Goal: Information Seeking & Learning: Learn about a topic

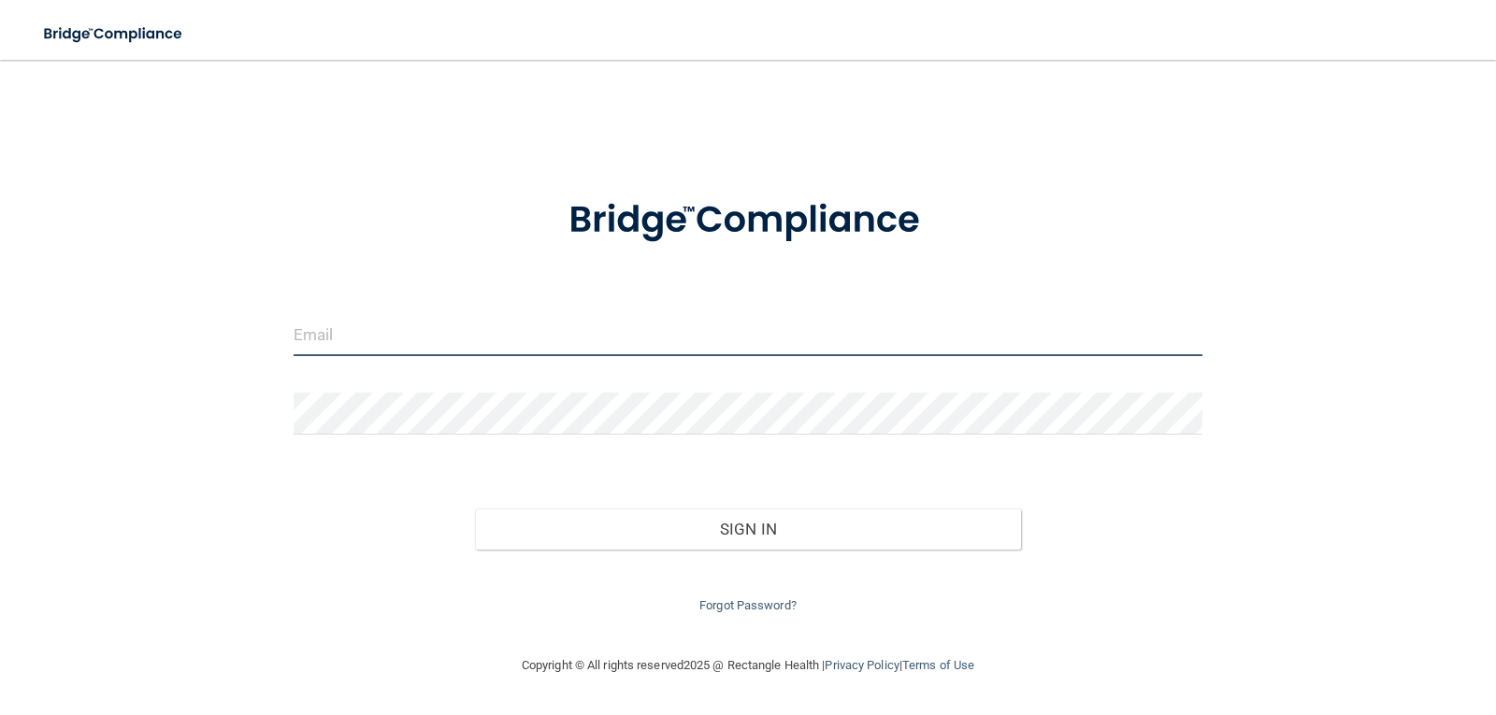
click at [311, 344] on input "email" at bounding box center [749, 335] width 910 height 42
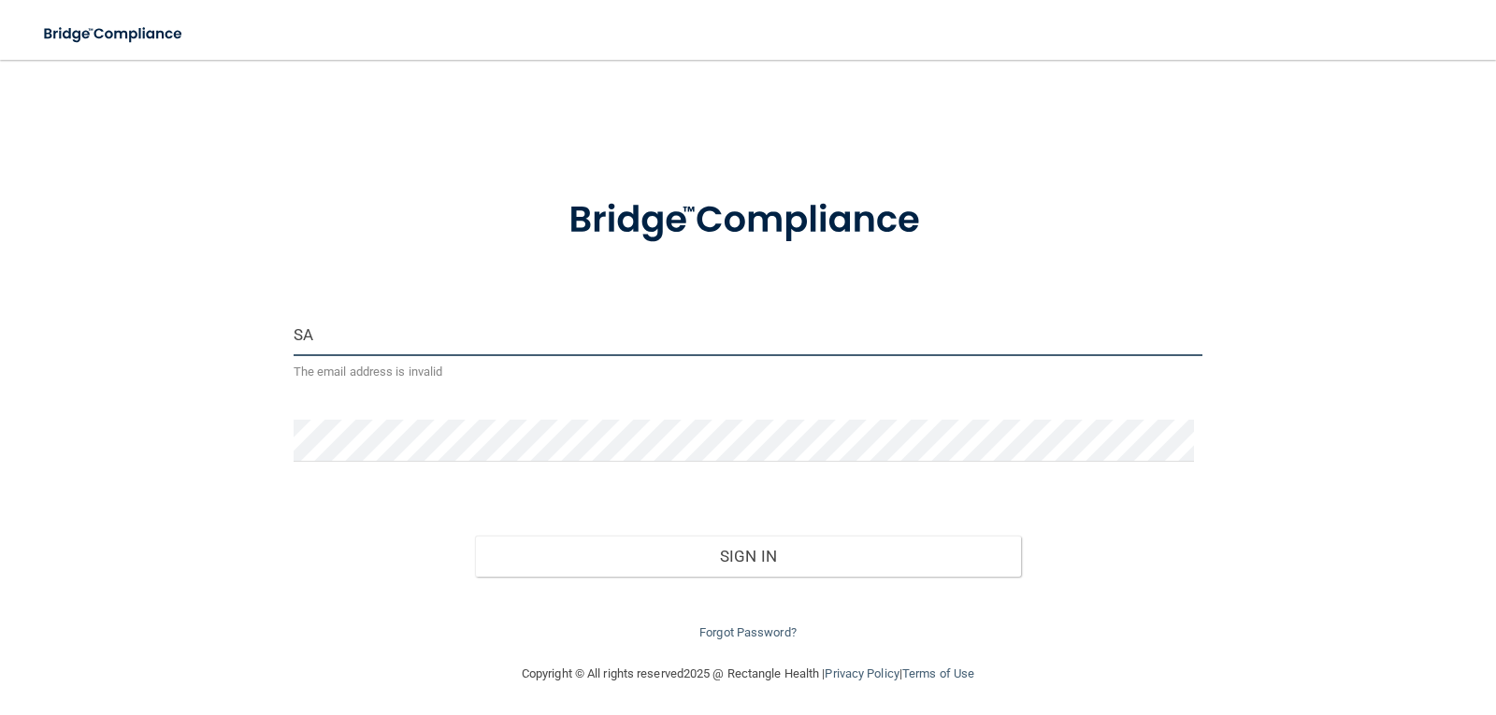
type input "S"
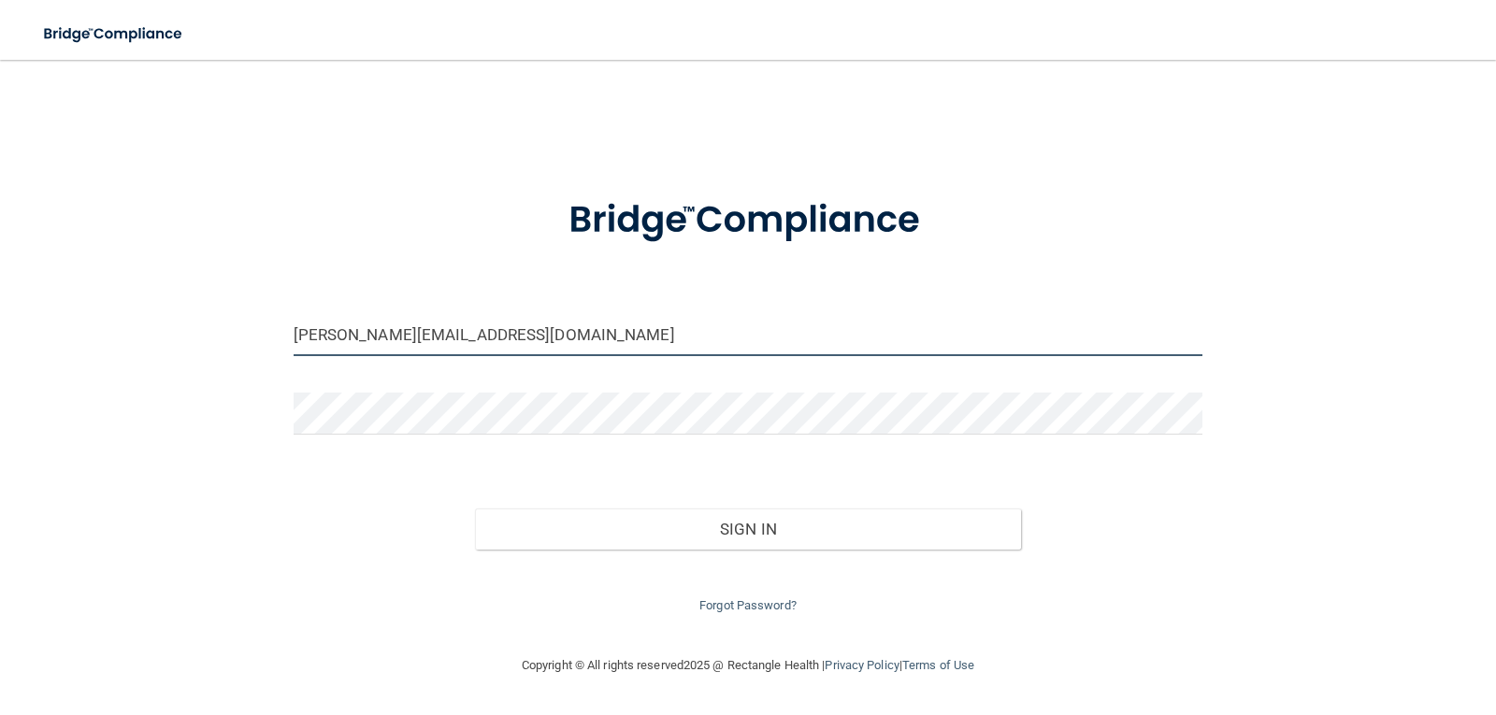
type input "[PERSON_NAME][EMAIL_ADDRESS][DOMAIN_NAME]"
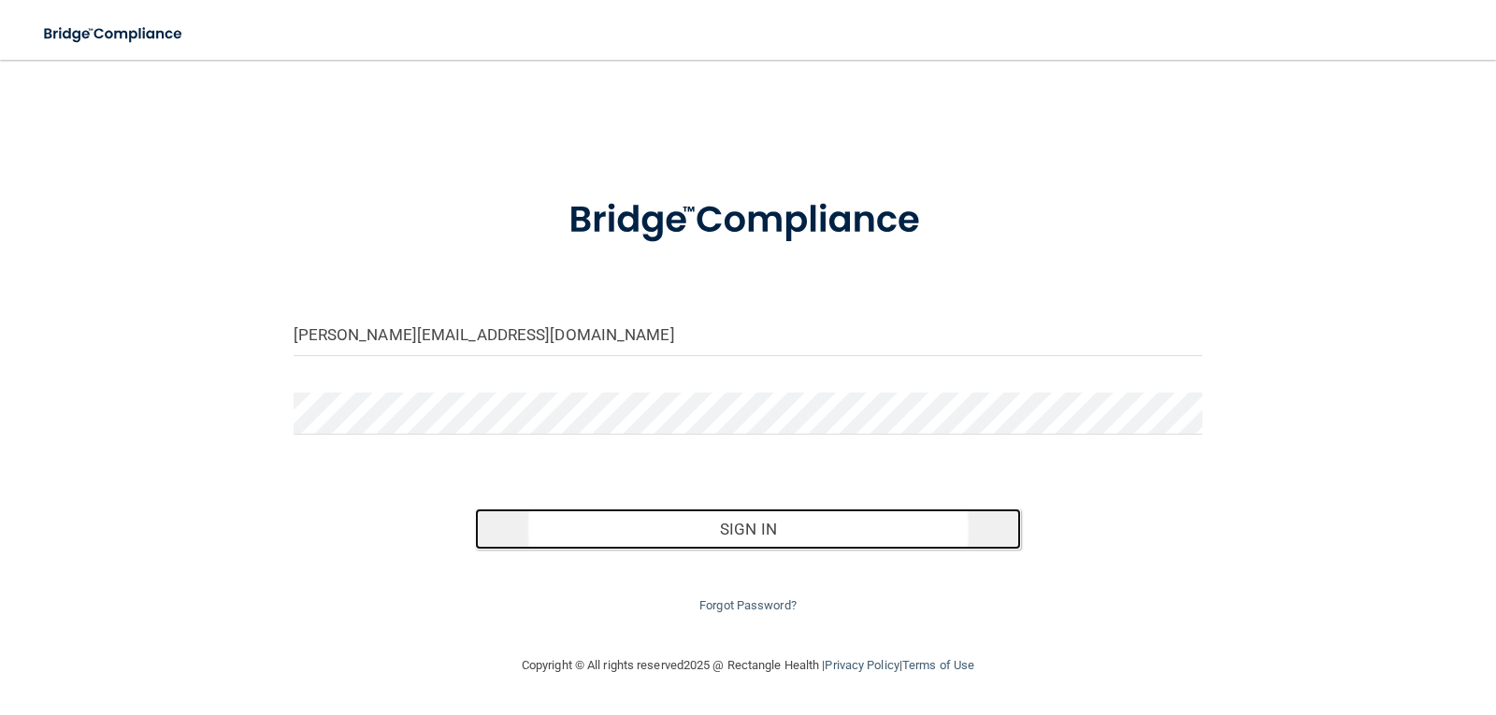
click at [745, 530] on button "Sign In" at bounding box center [748, 529] width 546 height 41
click at [697, 538] on button "Sign In" at bounding box center [748, 529] width 546 height 41
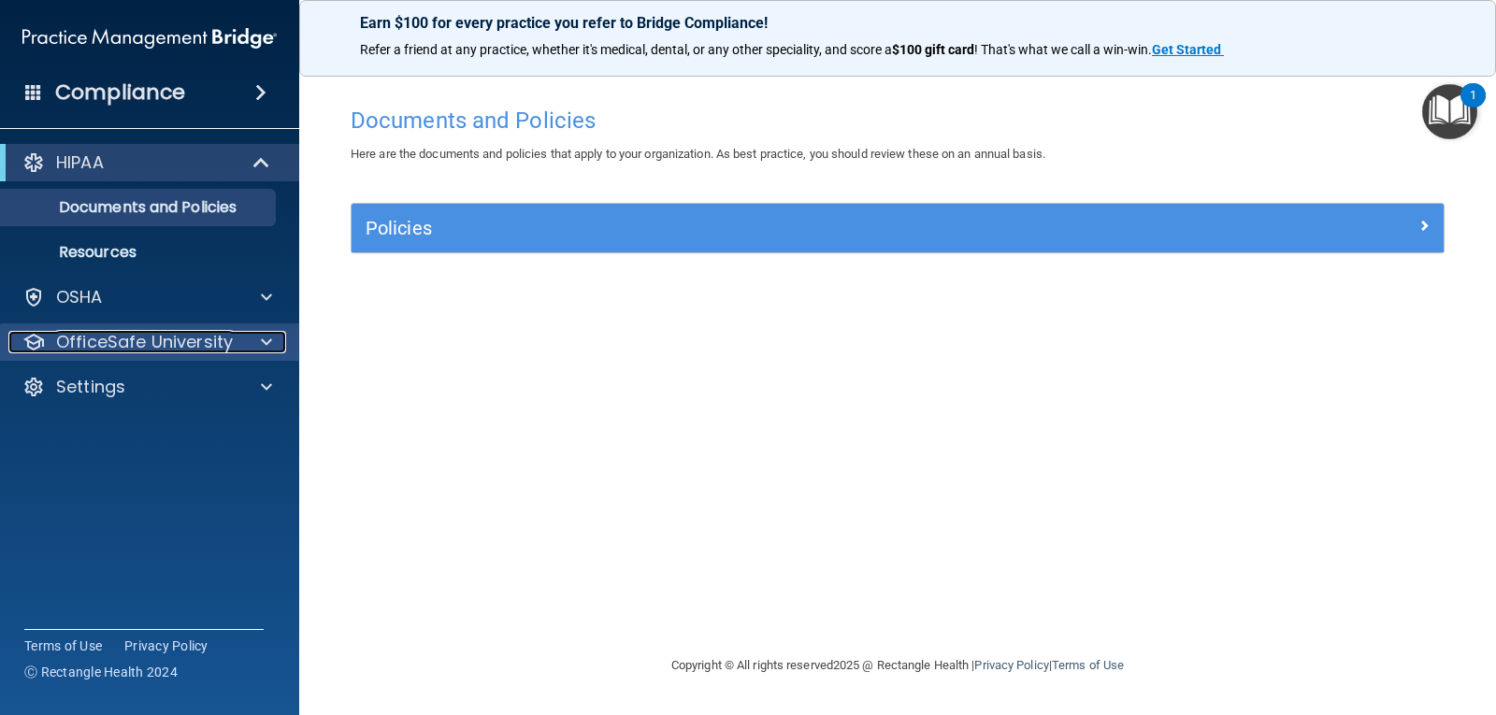
click at [118, 339] on p "OfficeSafe University" at bounding box center [144, 342] width 177 height 22
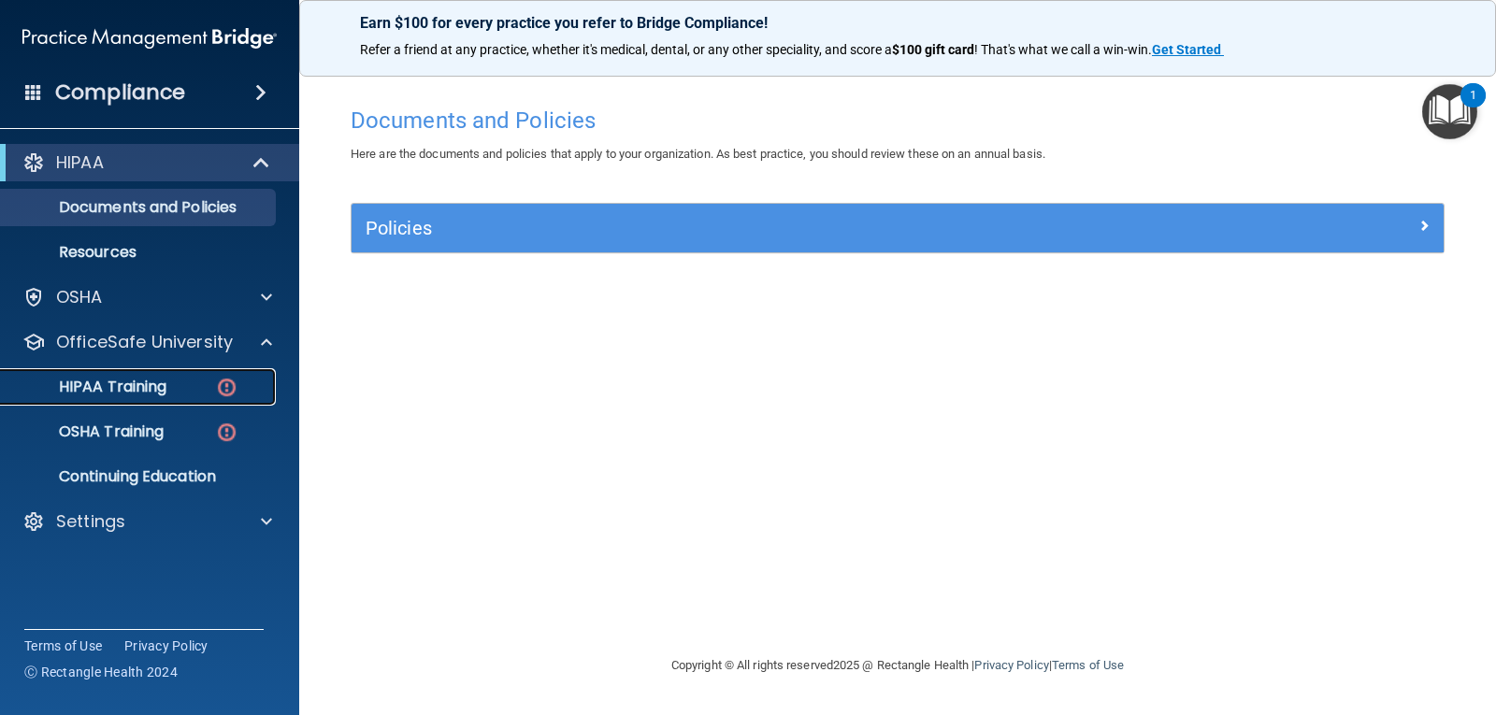
click at [125, 384] on p "HIPAA Training" at bounding box center [89, 387] width 154 height 19
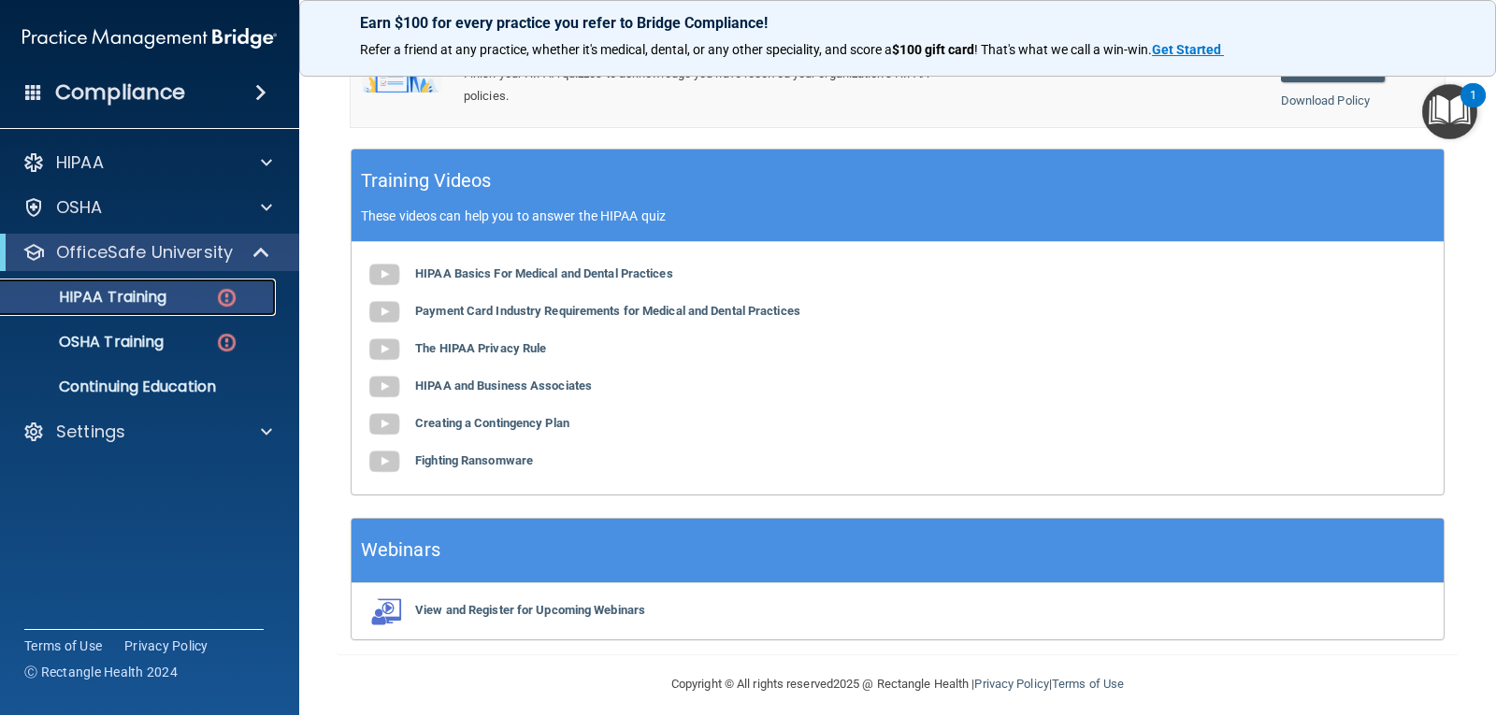
scroll to position [693, 0]
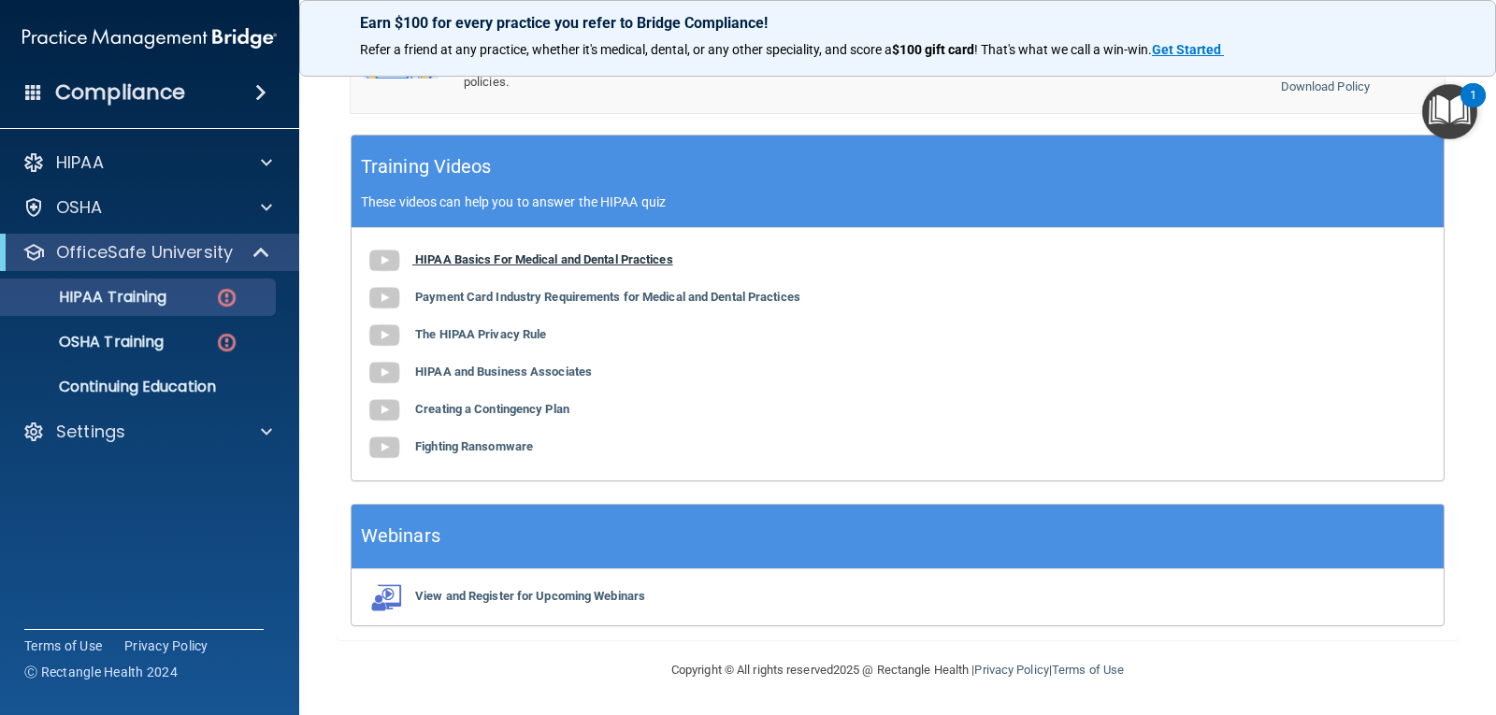
click at [451, 259] on b "HIPAA Basics For Medical and Dental Practices" at bounding box center [544, 260] width 258 height 14
